Goal: Task Accomplishment & Management: Manage account settings

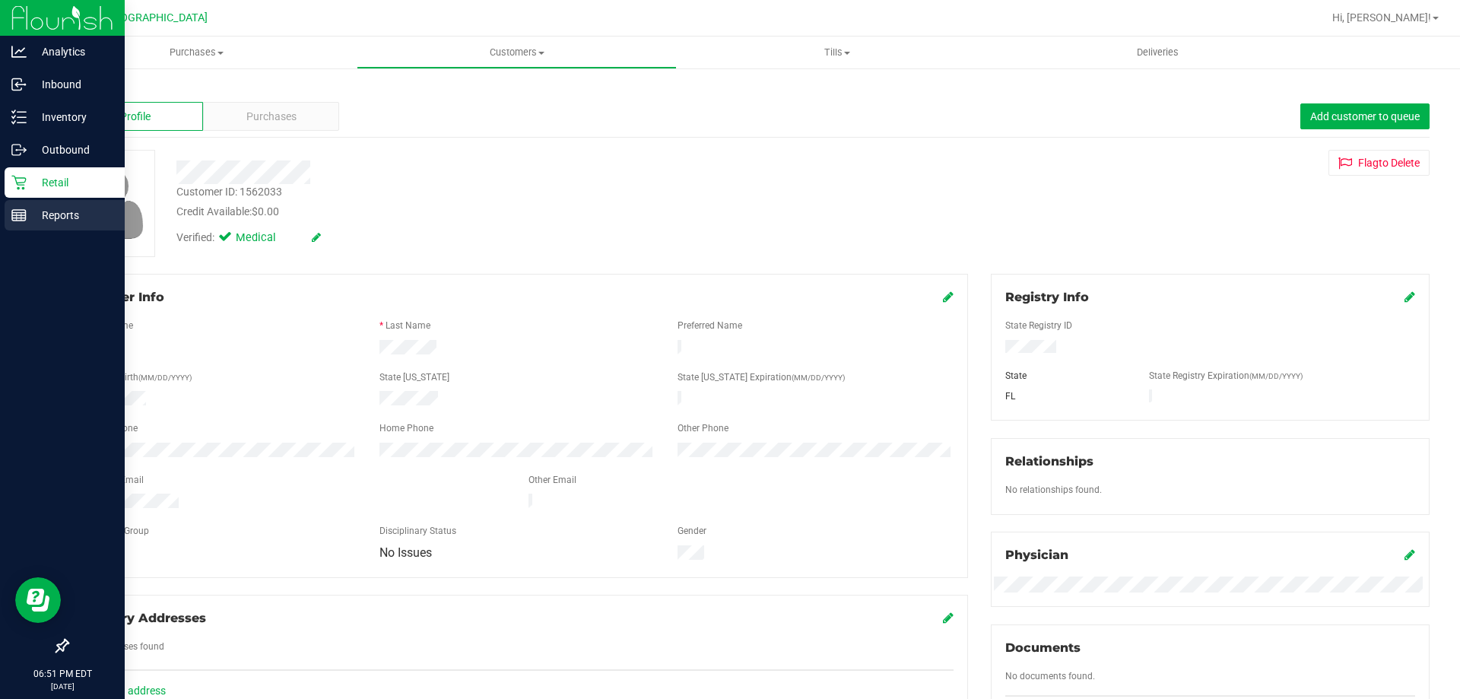
click at [18, 207] on div "Reports" at bounding box center [65, 215] width 120 height 30
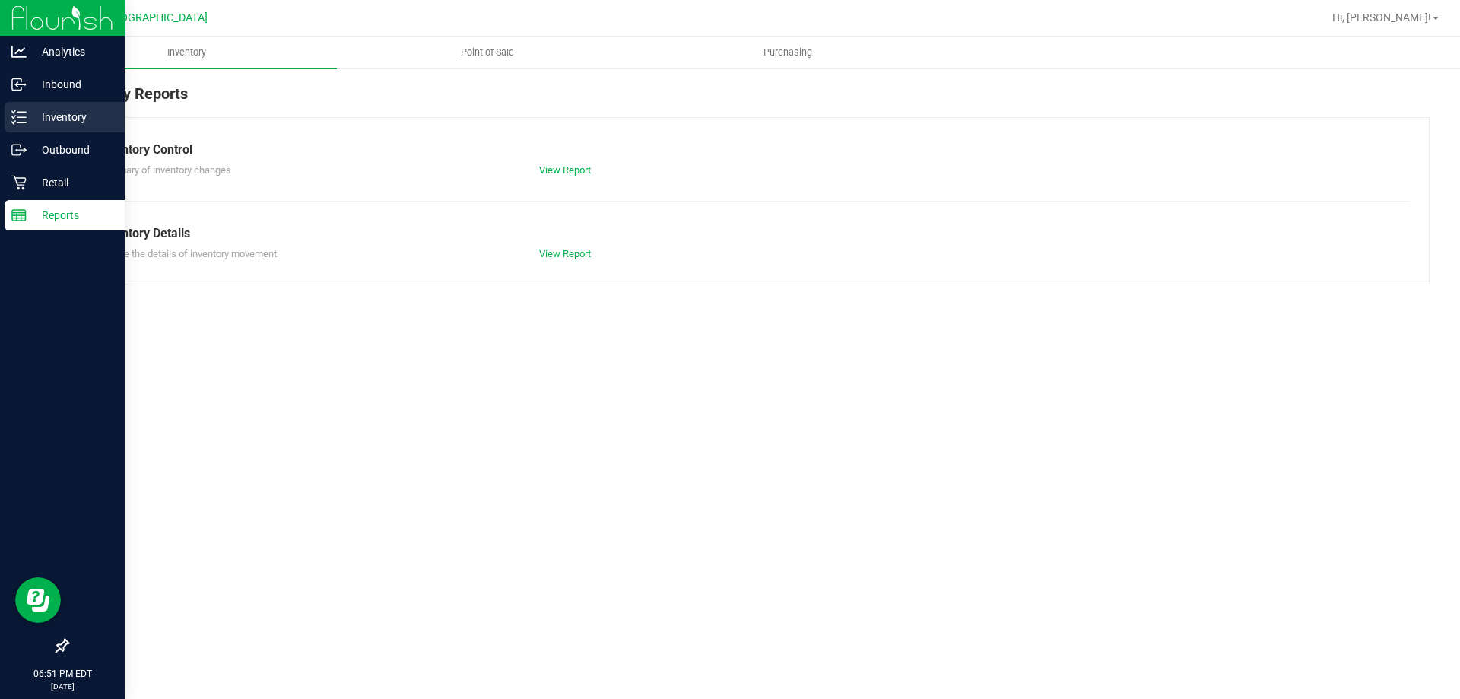
click at [53, 131] on div "Inventory" at bounding box center [65, 117] width 120 height 30
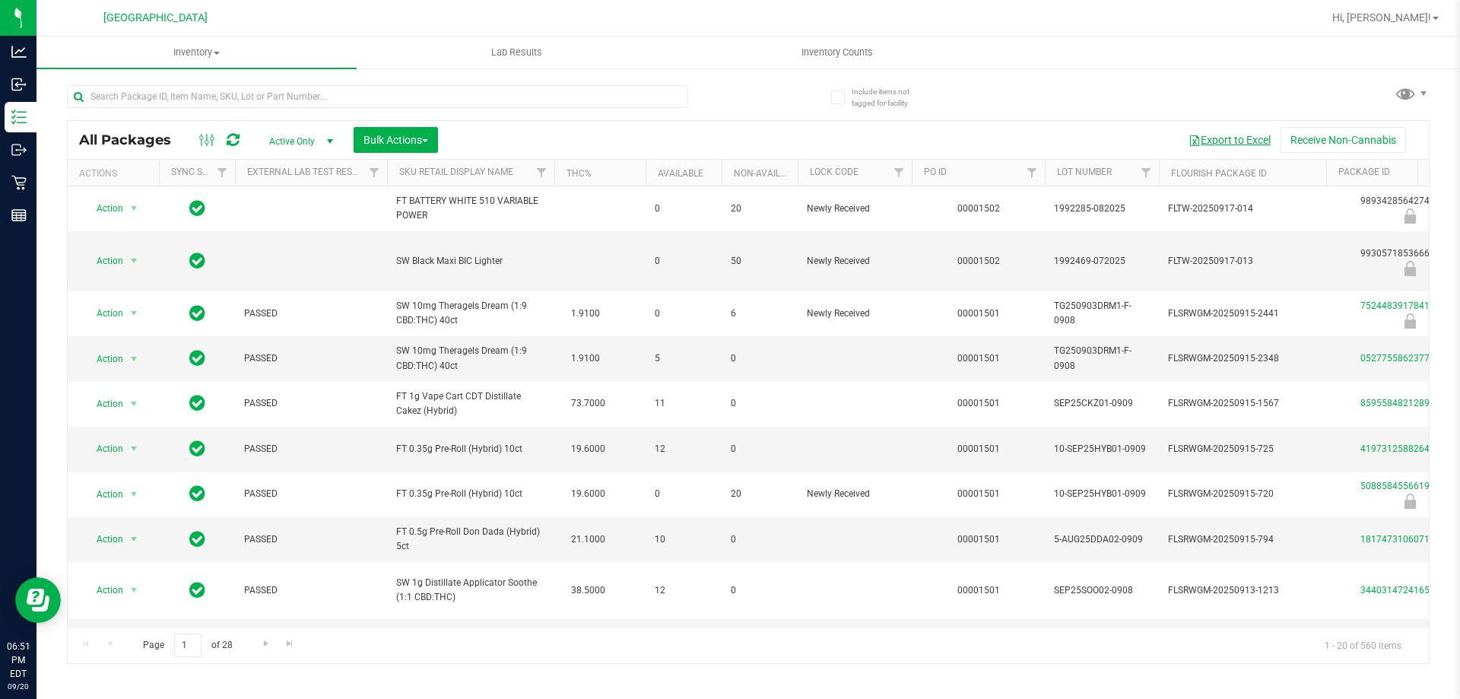
click at [1235, 138] on button "Export to Excel" at bounding box center [1230, 140] width 102 height 26
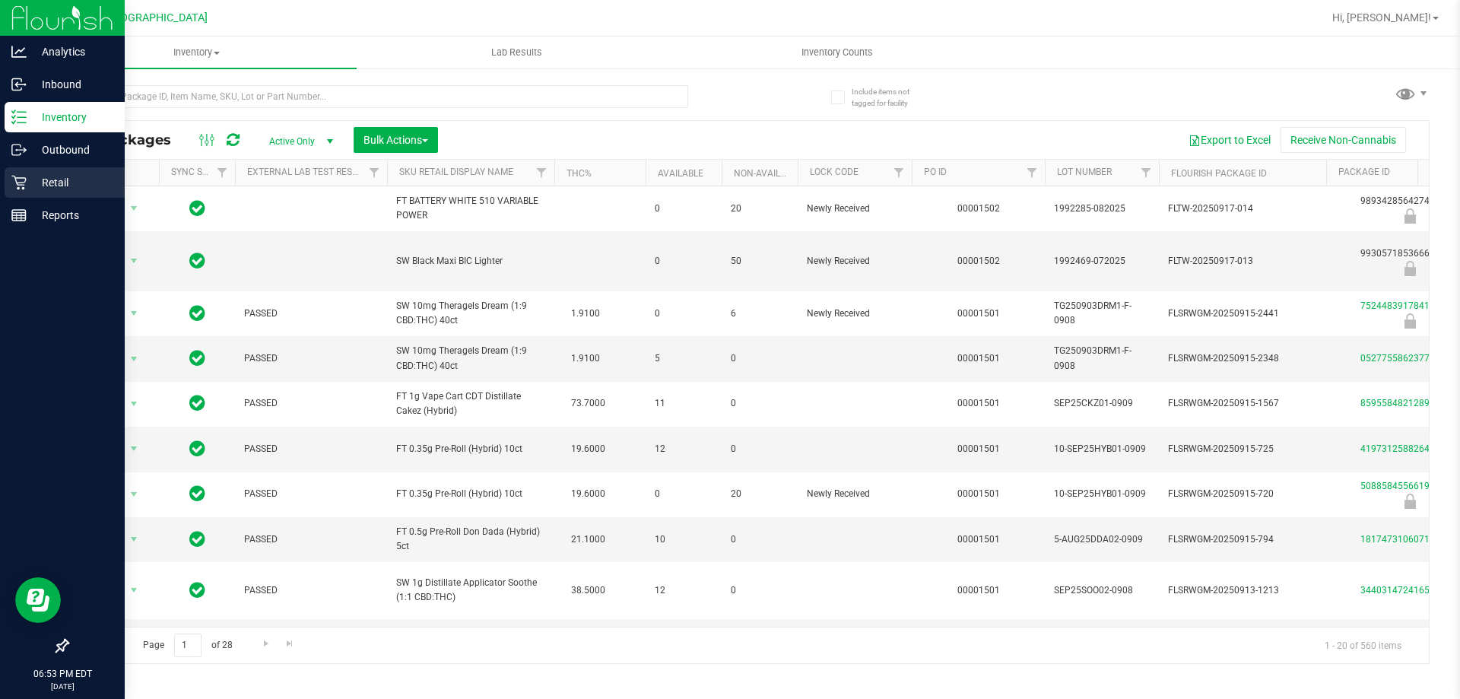
click at [6, 189] on div "Retail" at bounding box center [65, 182] width 120 height 30
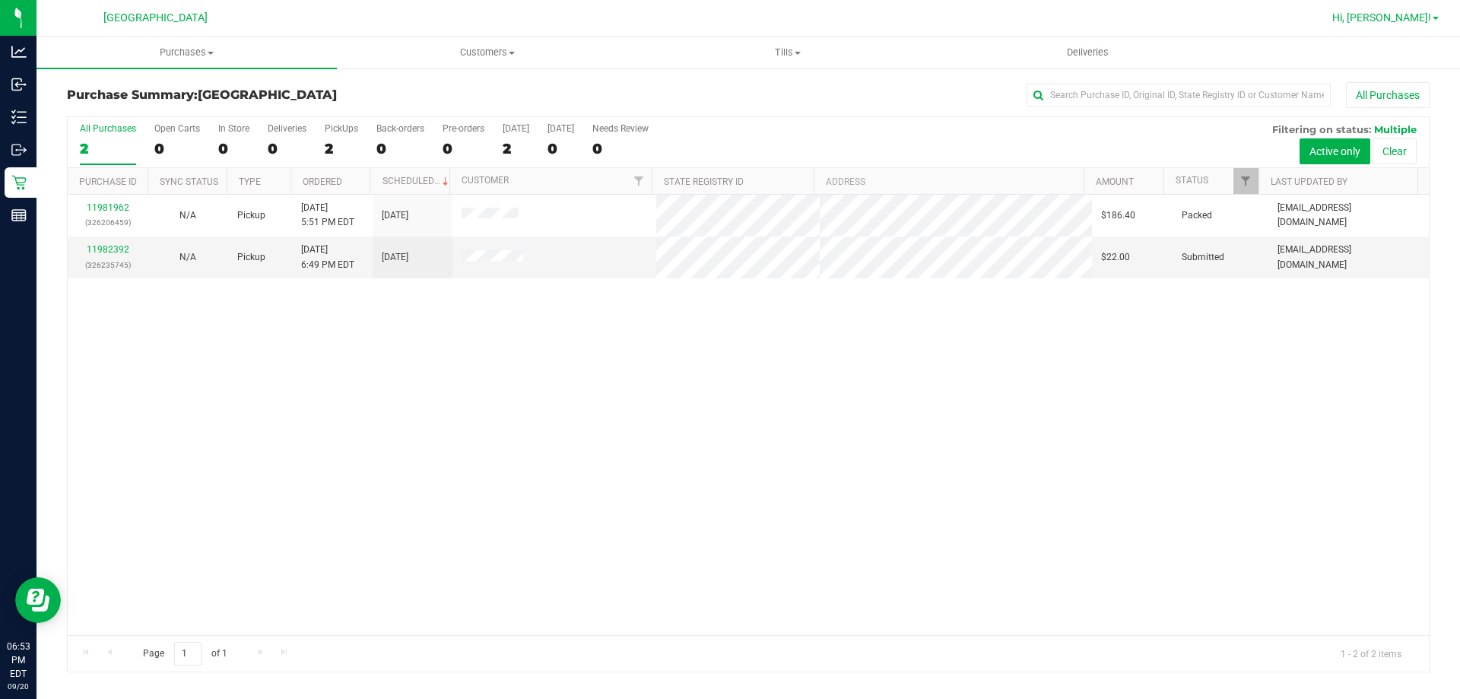
click at [1387, 25] on link "Hi, [PERSON_NAME]!" at bounding box center [1386, 18] width 119 height 16
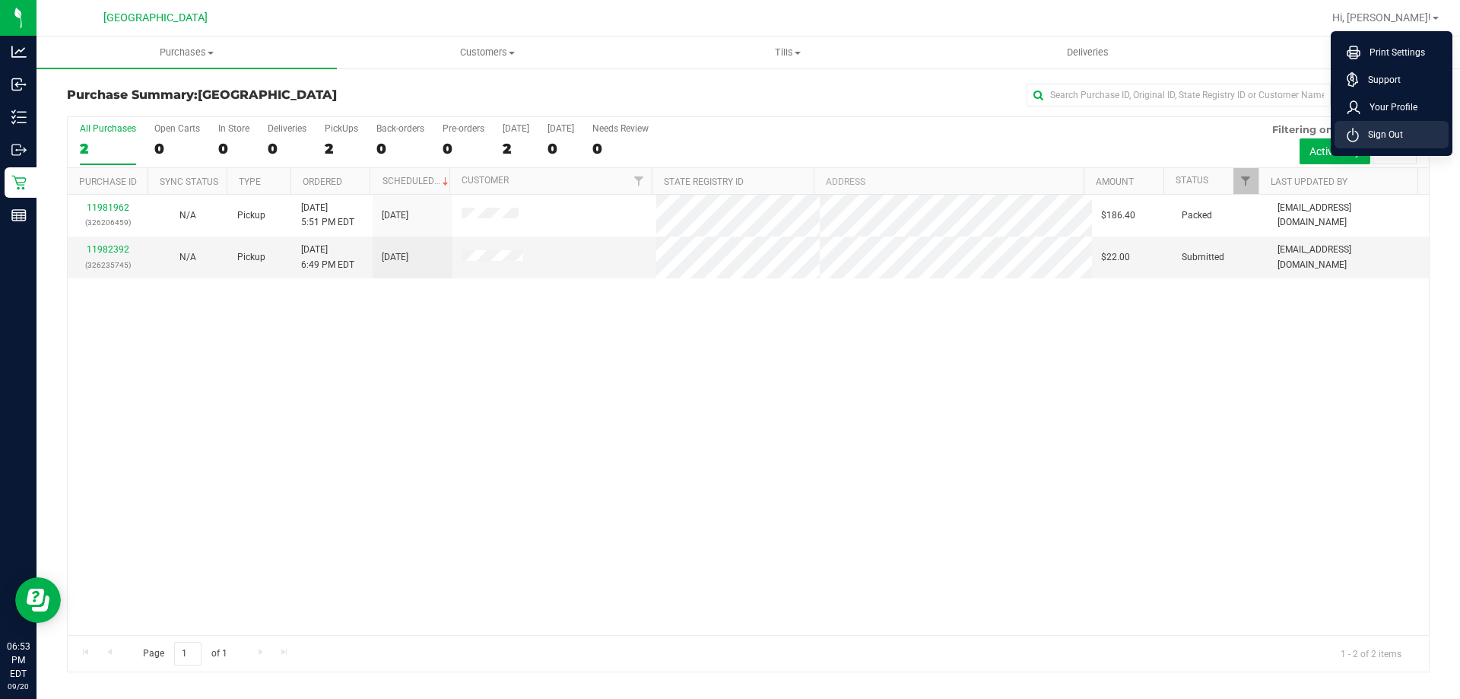
click at [1360, 132] on span "Sign Out" at bounding box center [1381, 134] width 44 height 15
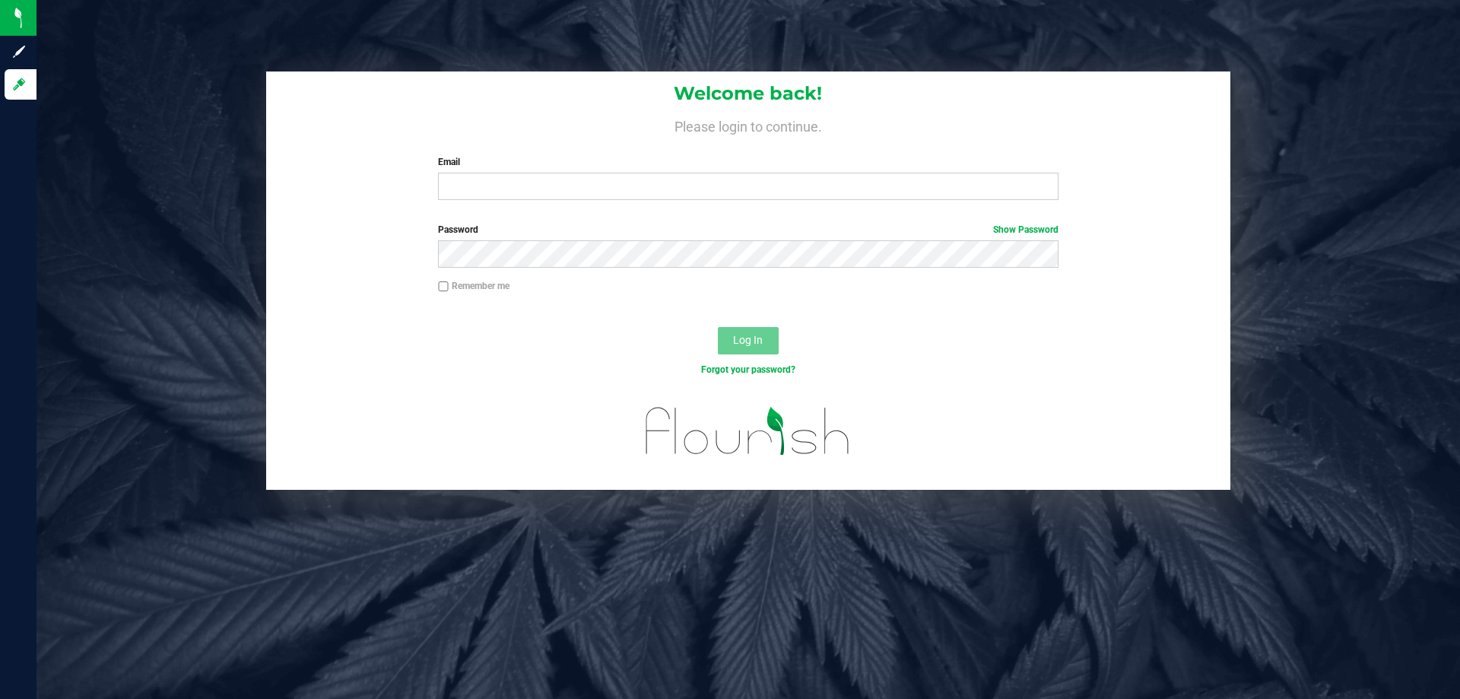
click at [600, 204] on div "Welcome back! Please login to continue. Email Required Please format your email…" at bounding box center [748, 142] width 965 height 141
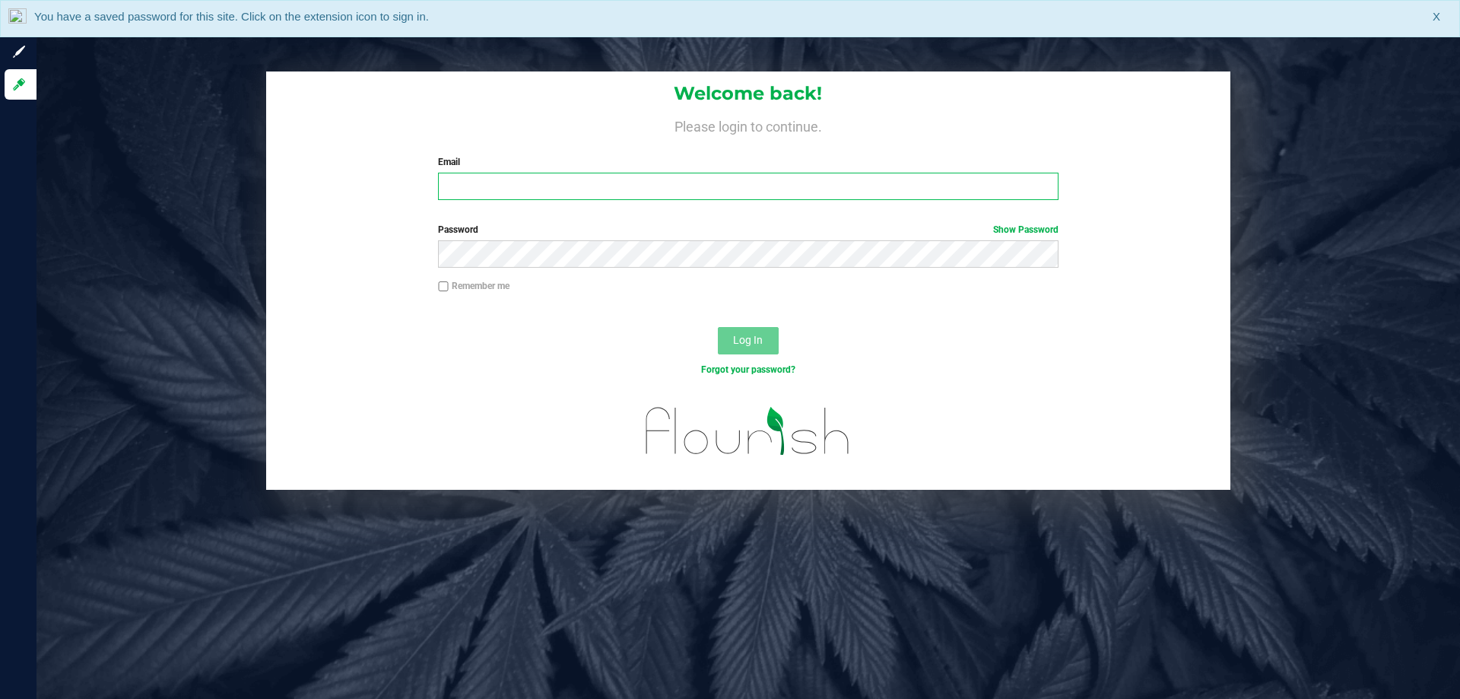
click at [599, 183] on input "Email" at bounding box center [748, 186] width 620 height 27
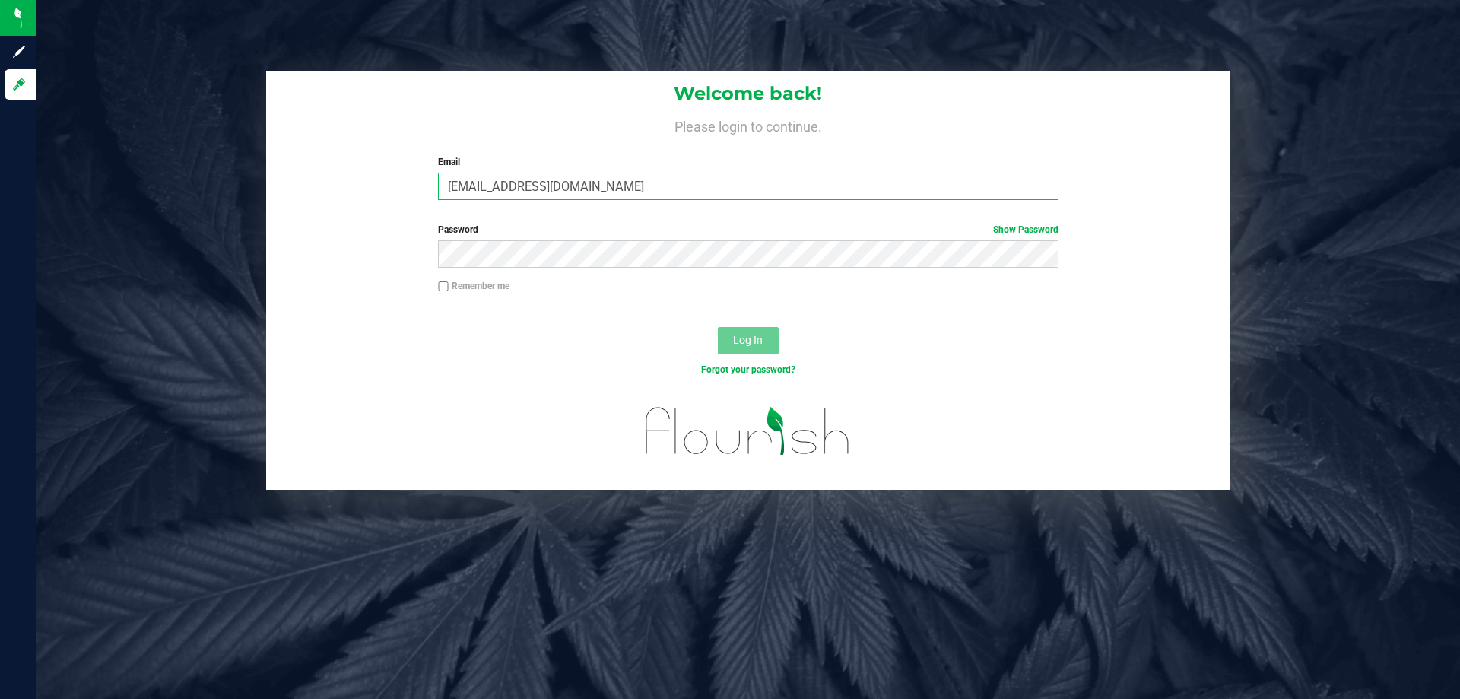
type input "[EMAIL_ADDRESS][DOMAIN_NAME]"
click at [718, 327] on button "Log In" at bounding box center [748, 340] width 61 height 27
